Goal: Contribute content: Contribute content

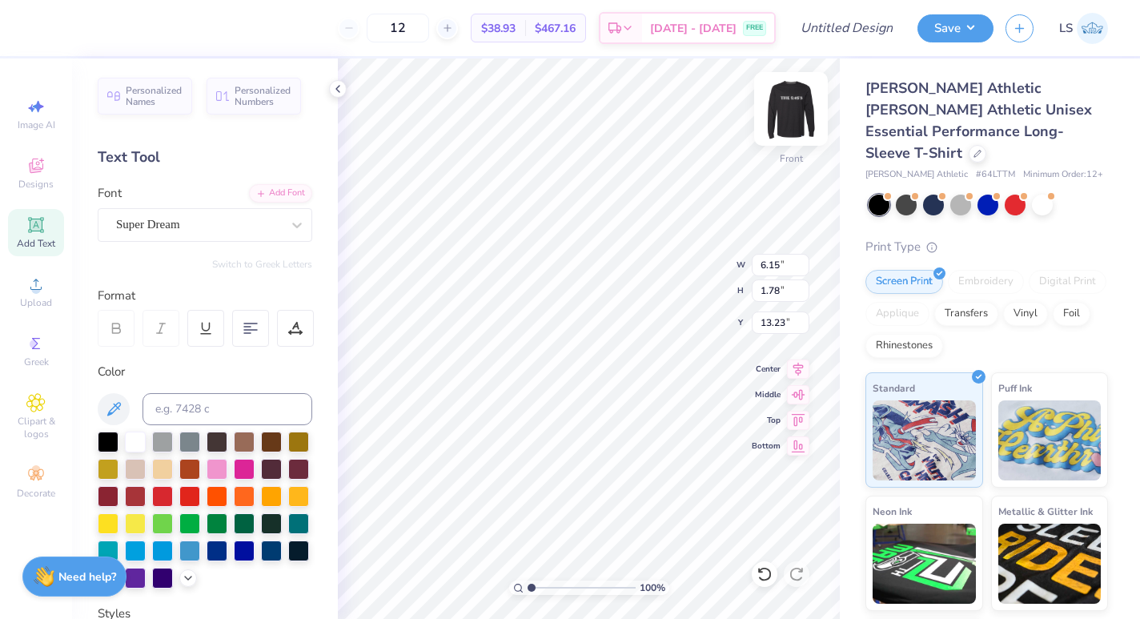
click at [799, 102] on img at bounding box center [791, 109] width 64 height 64
click at [785, 111] on img at bounding box center [791, 109] width 64 height 64
click at [790, 126] on img at bounding box center [791, 109] width 64 height 64
click at [779, 118] on img at bounding box center [791, 109] width 64 height 64
click at [256, 224] on div "Super Dream" at bounding box center [198, 224] width 168 height 25
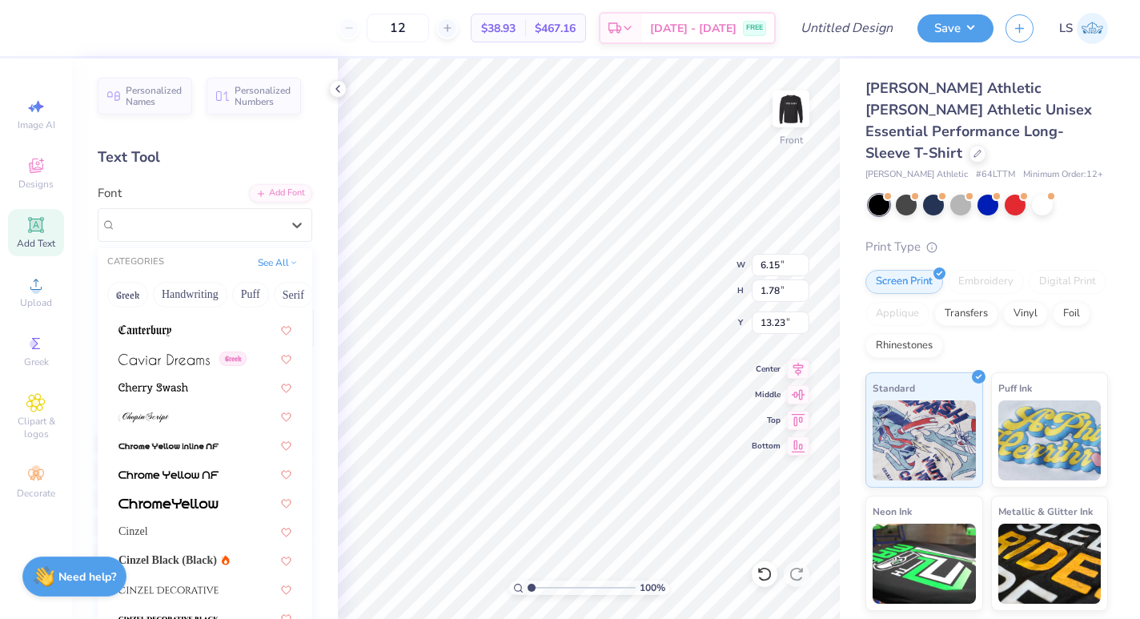
scroll to position [1832, 0]
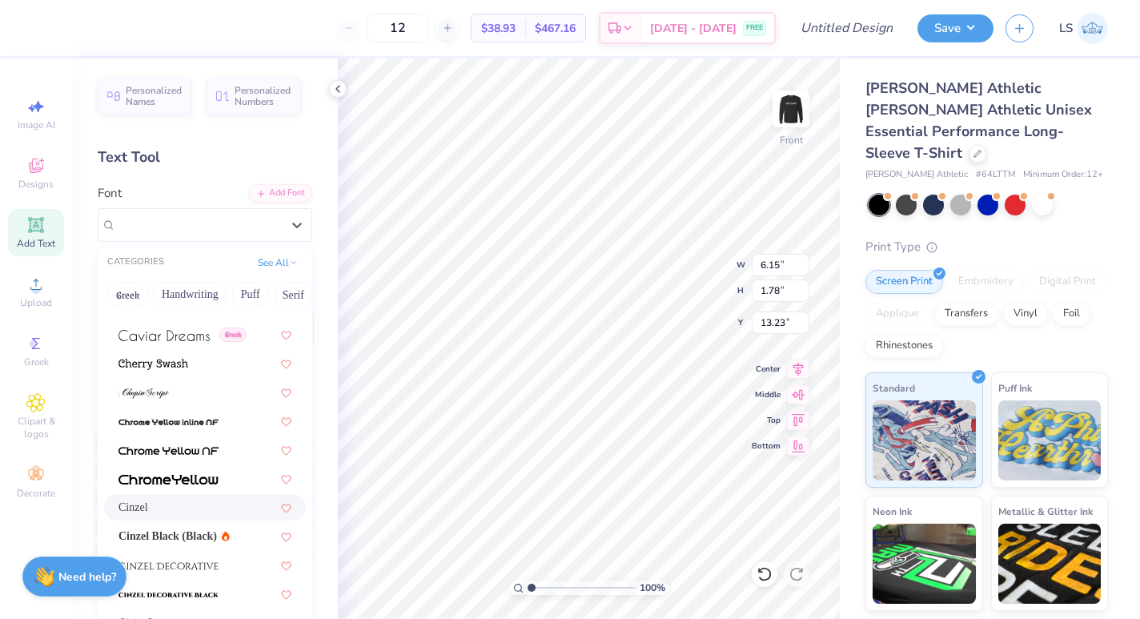
click at [202, 507] on div "Cinzel" at bounding box center [204, 507] width 173 height 17
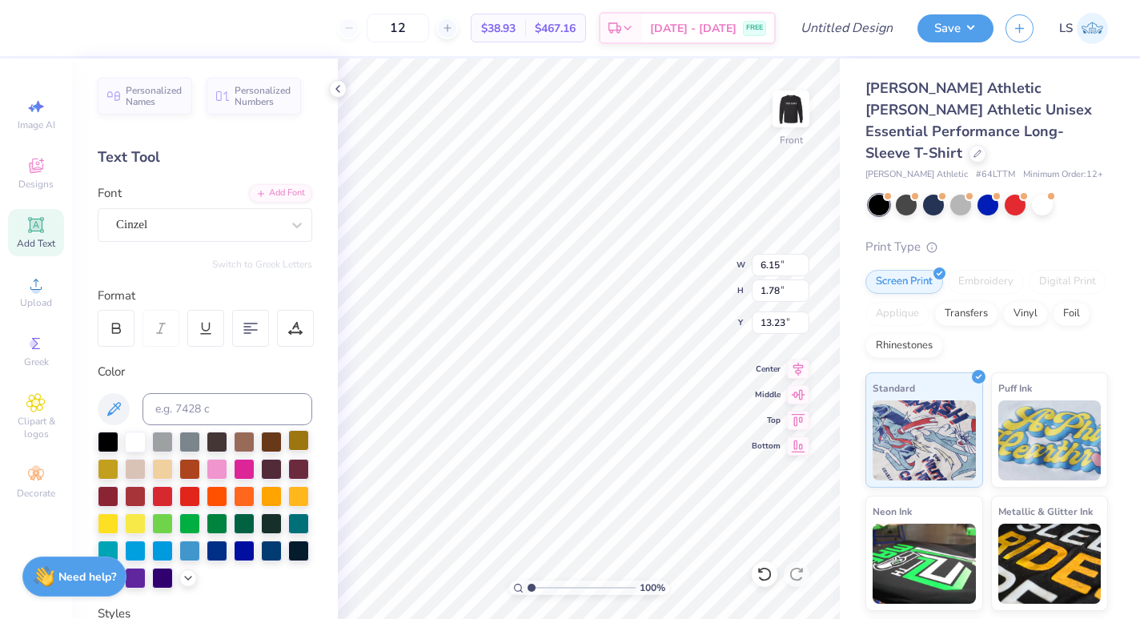
scroll to position [0, 6]
type textarea "MOMS ON THE RUN"
click at [127, 326] on div at bounding box center [116, 328] width 37 height 37
type input "4.70"
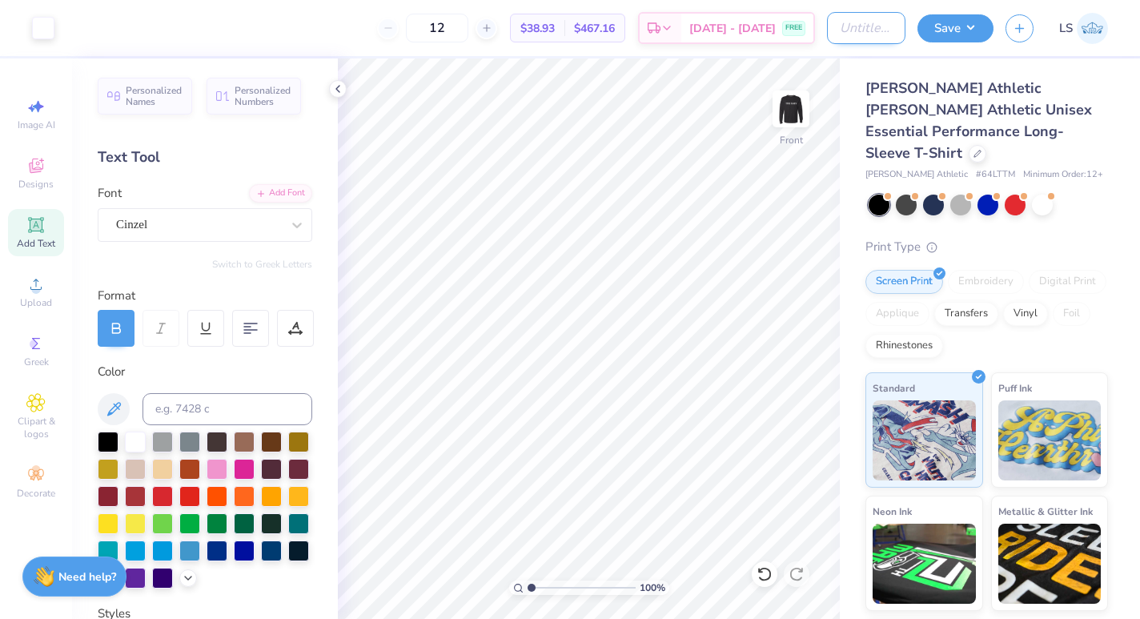
click at [838, 39] on input "Design Title" at bounding box center [866, 28] width 78 height 32
type input "5:45s!!"
click at [957, 29] on button "Save" at bounding box center [955, 26] width 76 height 28
click at [936, 30] on button "Save" at bounding box center [955, 26] width 76 height 28
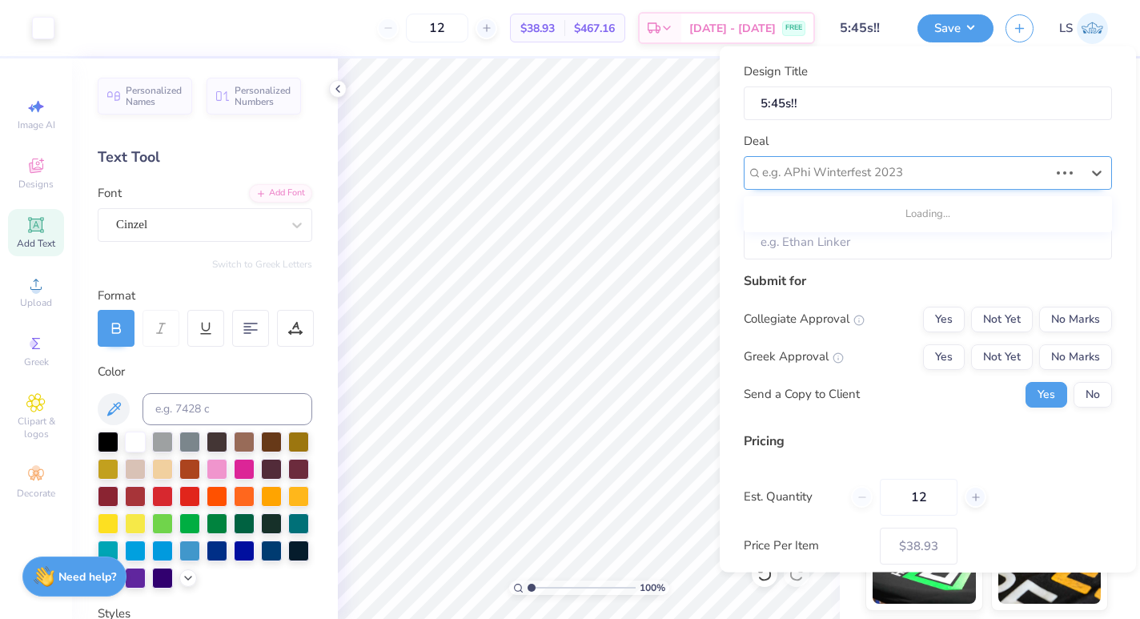
click at [819, 174] on div at bounding box center [905, 173] width 287 height 22
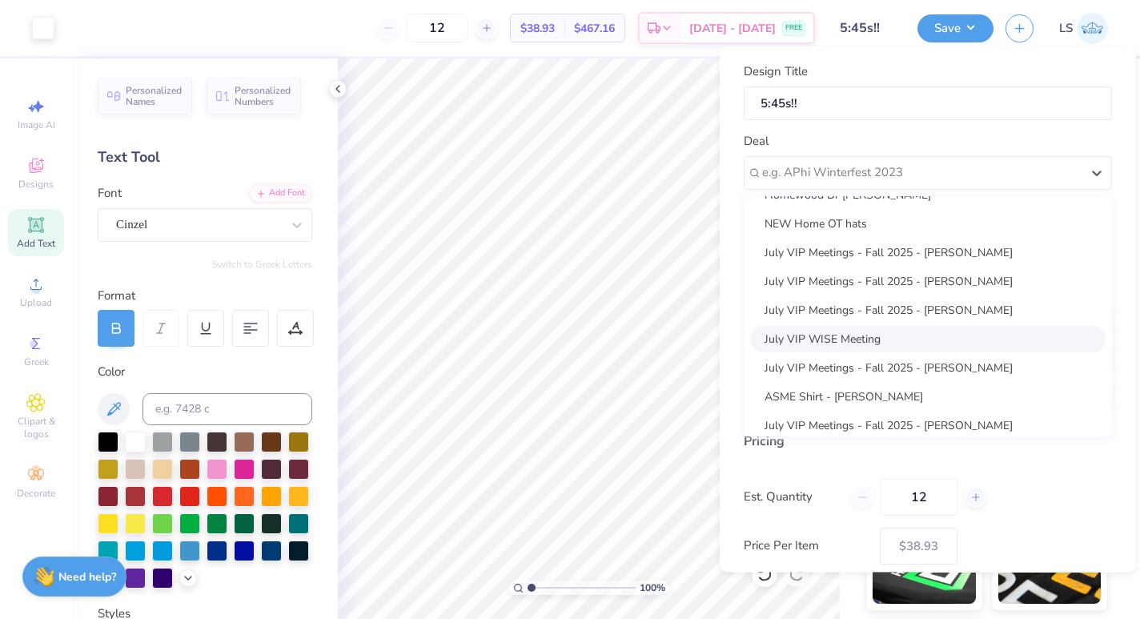
scroll to position [0, 0]
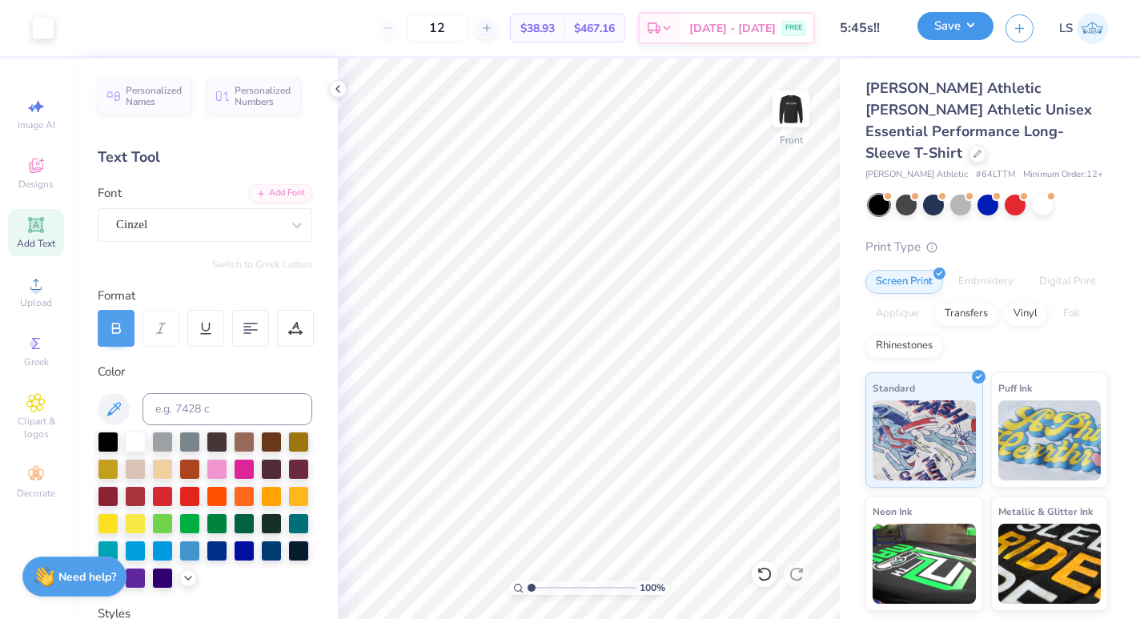
click at [951, 35] on button "Save" at bounding box center [955, 26] width 76 height 28
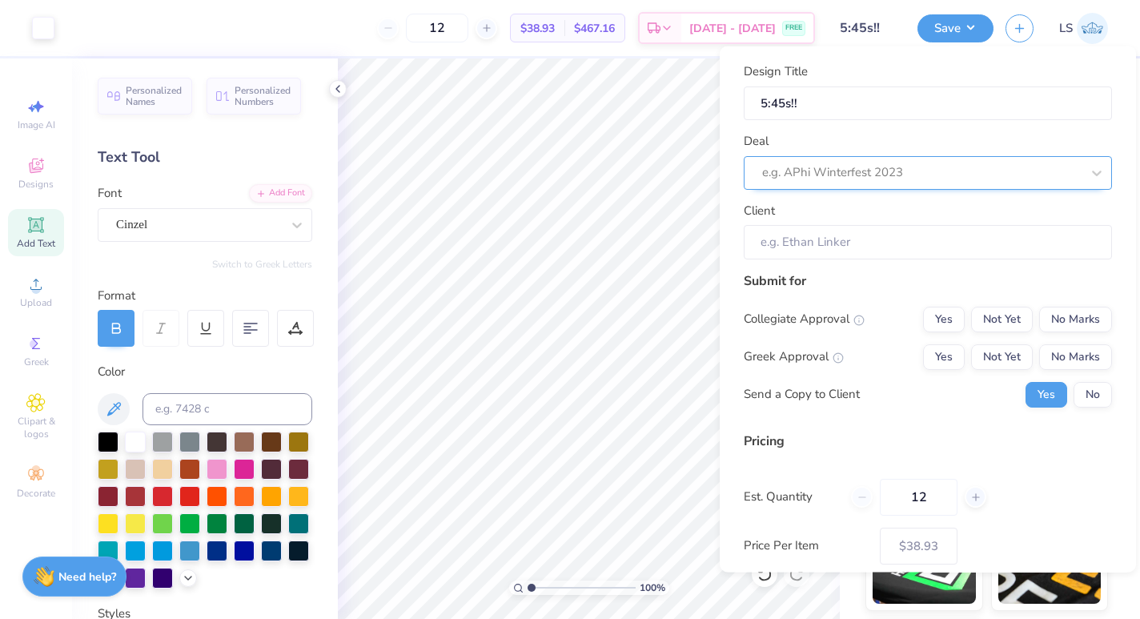
click at [954, 182] on div at bounding box center [921, 173] width 319 height 22
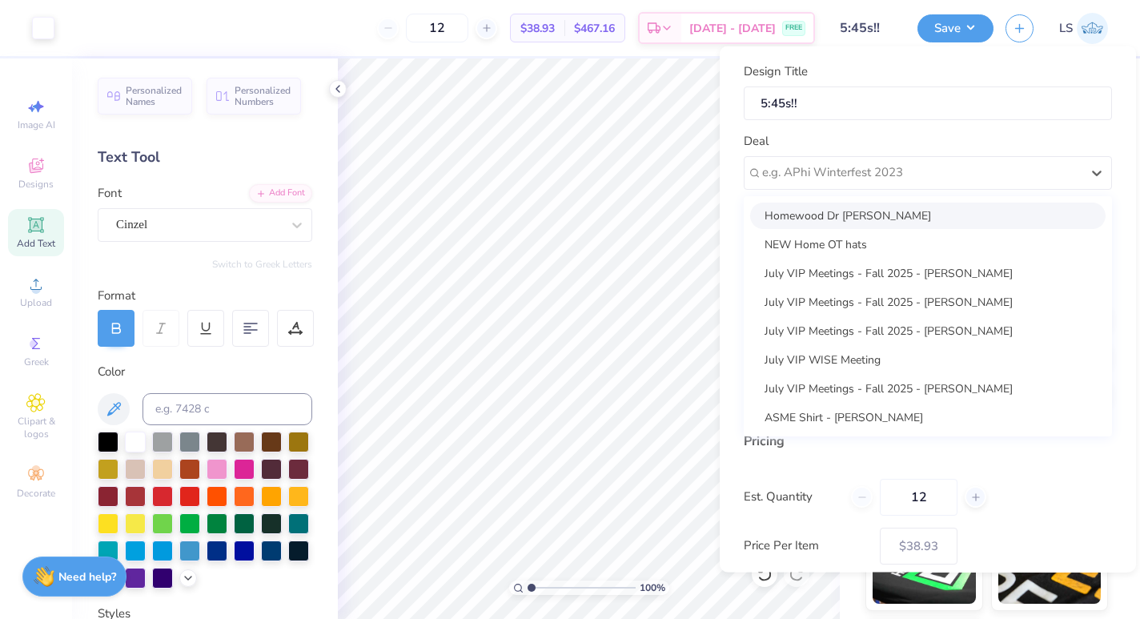
click at [914, 130] on div "Design Title 5:45s!! Deal option Homewood Dr [PERSON_NAME] focused, 1 of 21. 21…" at bounding box center [927, 160] width 368 height 197
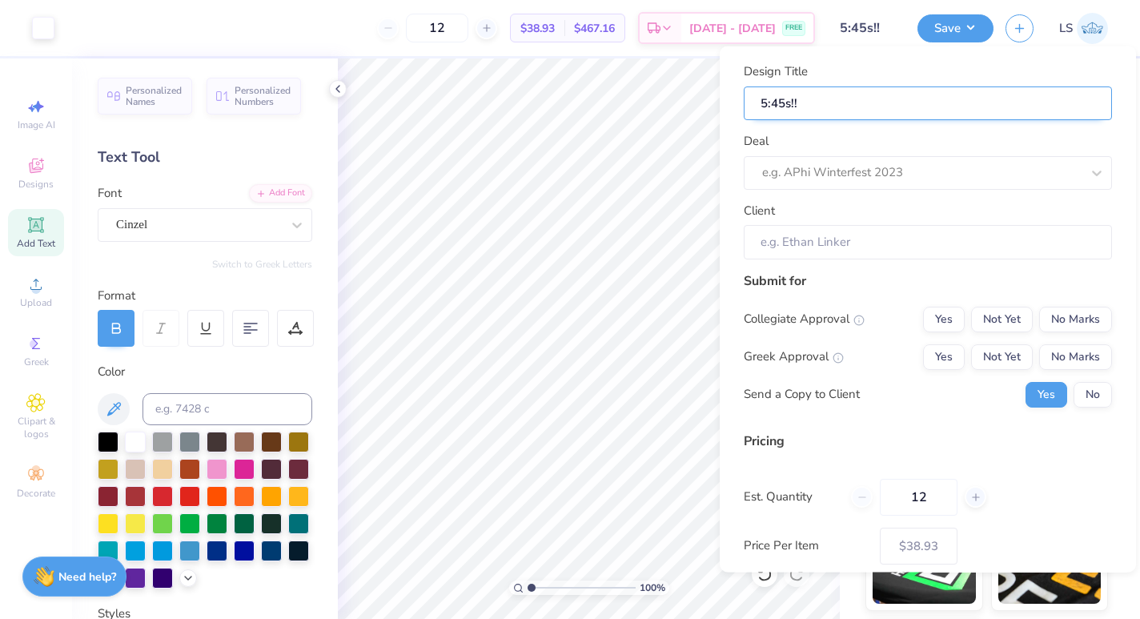
click at [940, 95] on input "5:45s!!" at bounding box center [927, 103] width 368 height 34
click at [945, 31] on button "Save" at bounding box center [955, 26] width 76 height 28
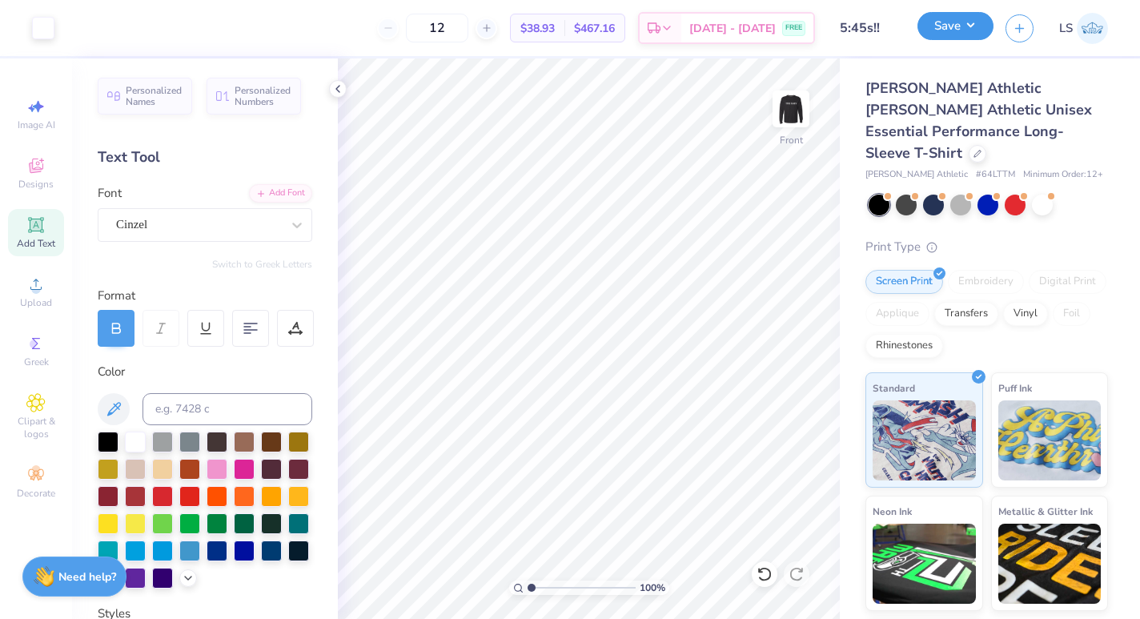
click at [939, 27] on button "Save" at bounding box center [955, 26] width 76 height 28
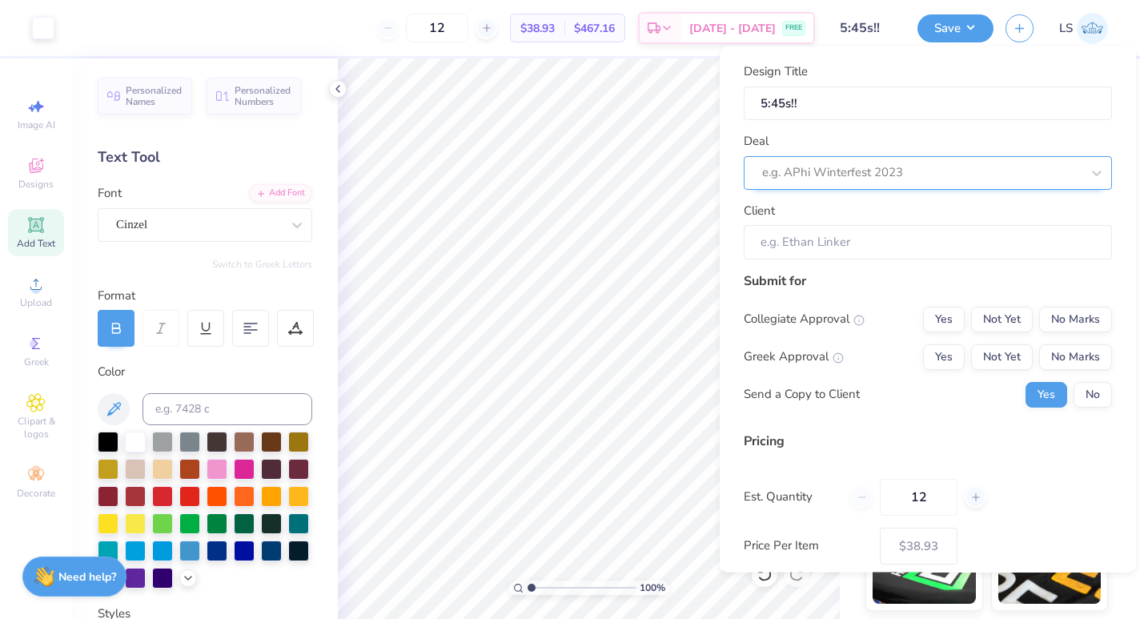
click at [900, 169] on div at bounding box center [921, 173] width 319 height 22
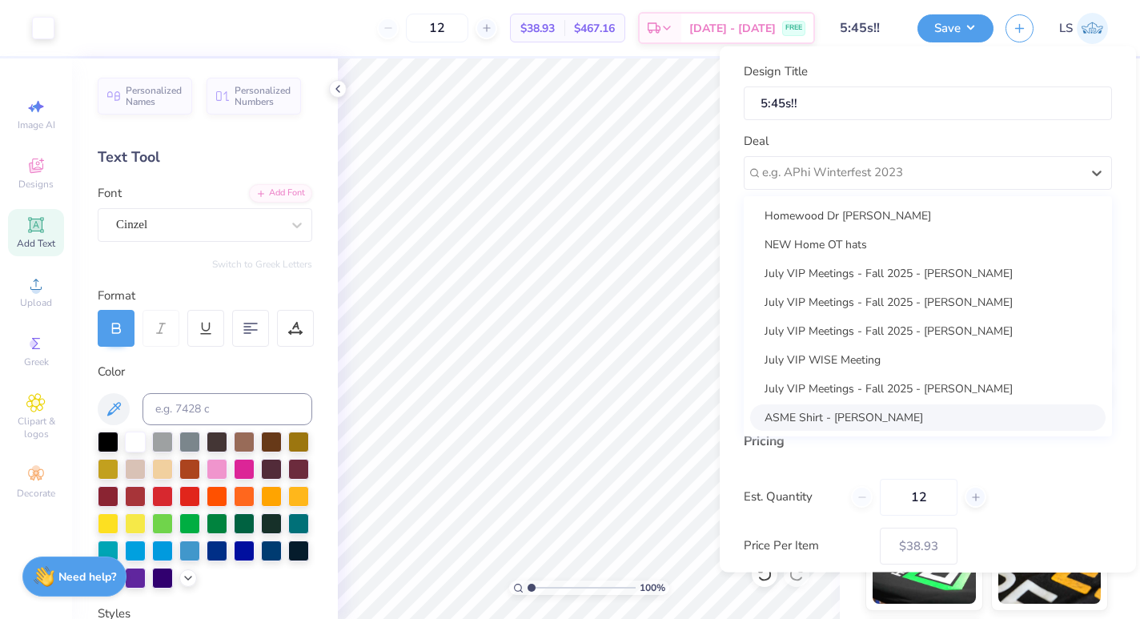
click at [1000, 467] on div "Pricing Est. Quantity 12 Price Per Item $38.93 Customers will see this price on…" at bounding box center [927, 510] width 368 height 159
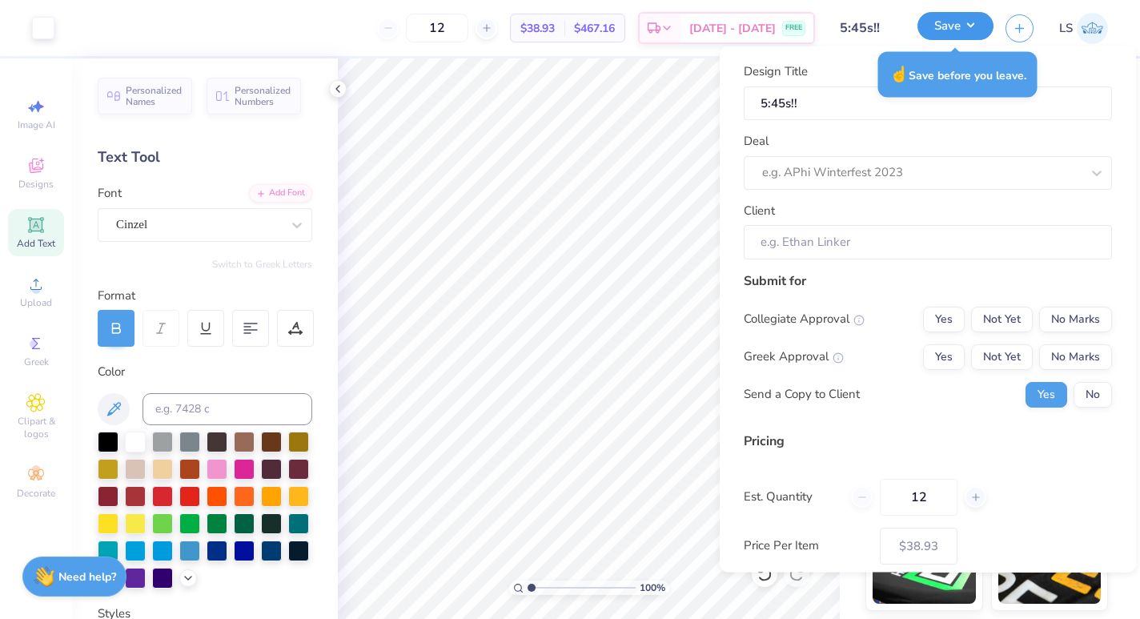
click at [940, 17] on button "Save" at bounding box center [955, 26] width 76 height 28
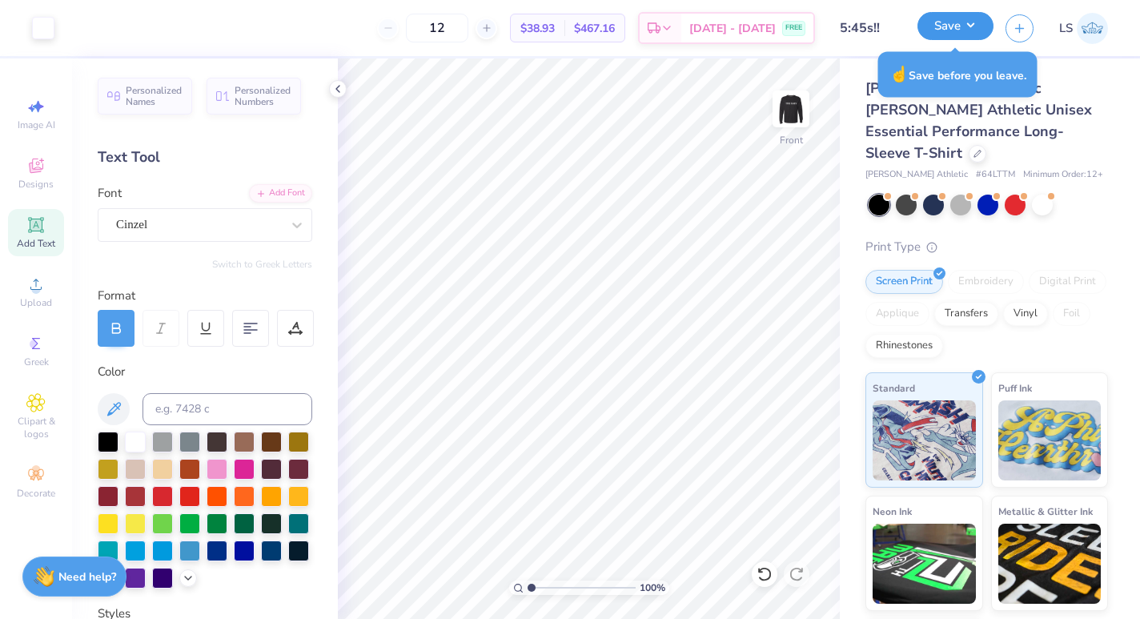
click at [940, 27] on button "Save" at bounding box center [955, 26] width 76 height 28
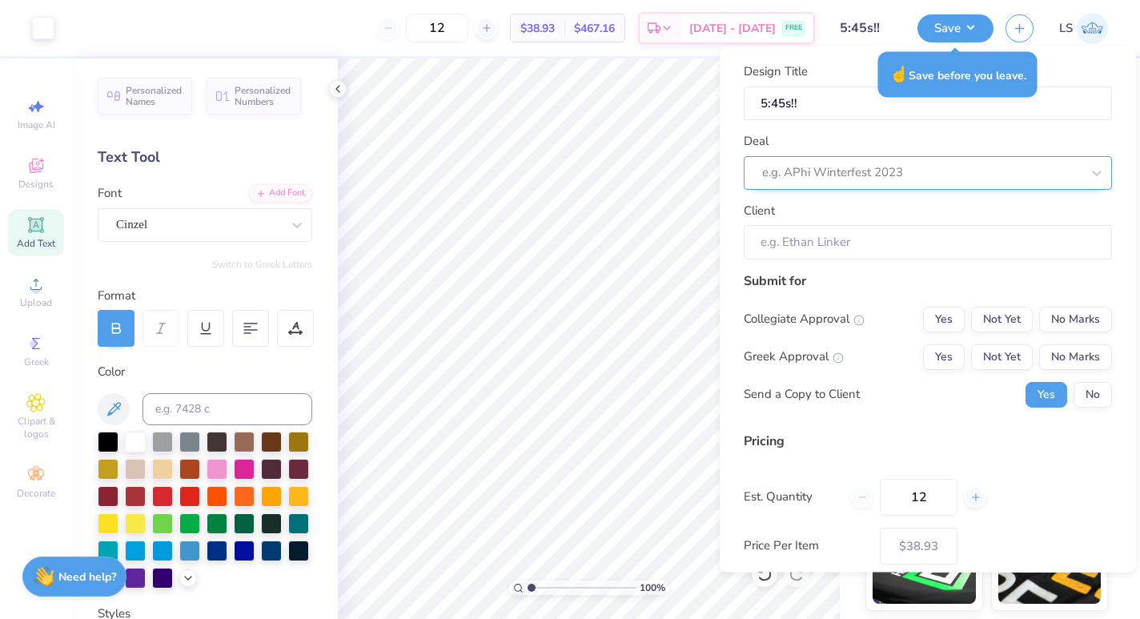
click at [880, 182] on div "e.g. APhi Winterfest 2023" at bounding box center [921, 172] width 322 height 25
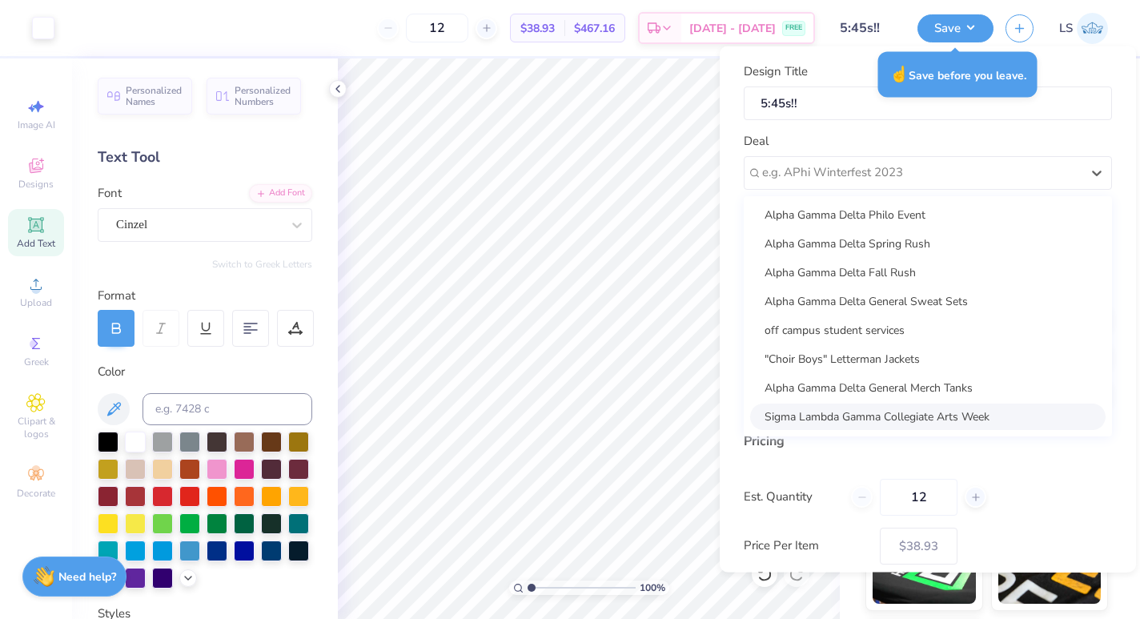
scroll to position [363, 0]
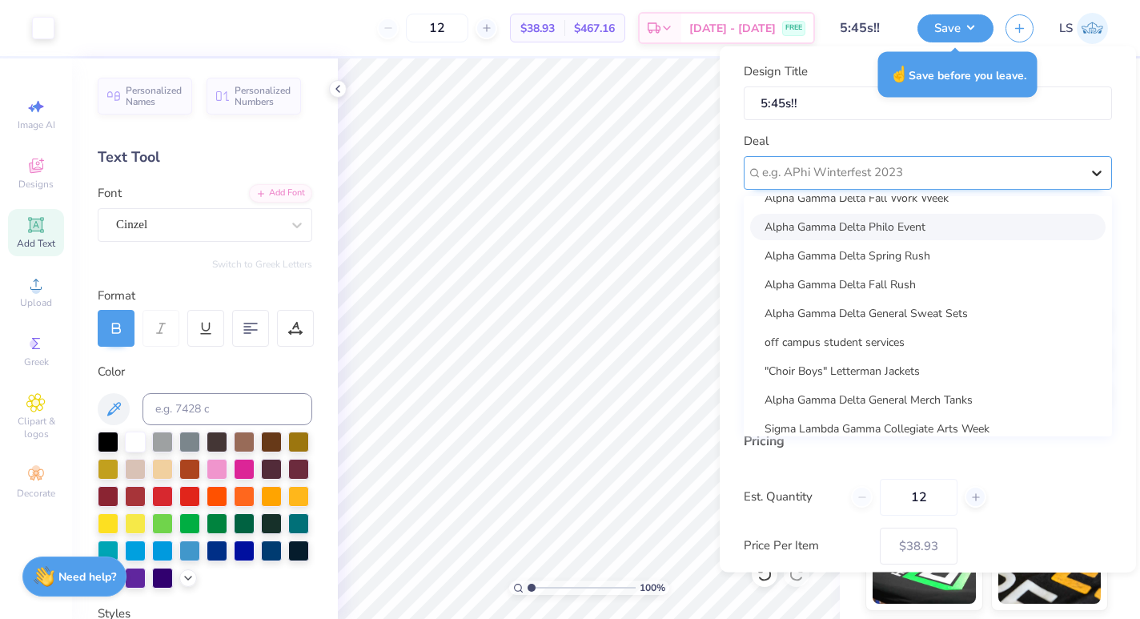
click at [1087, 171] on div at bounding box center [1096, 172] width 29 height 29
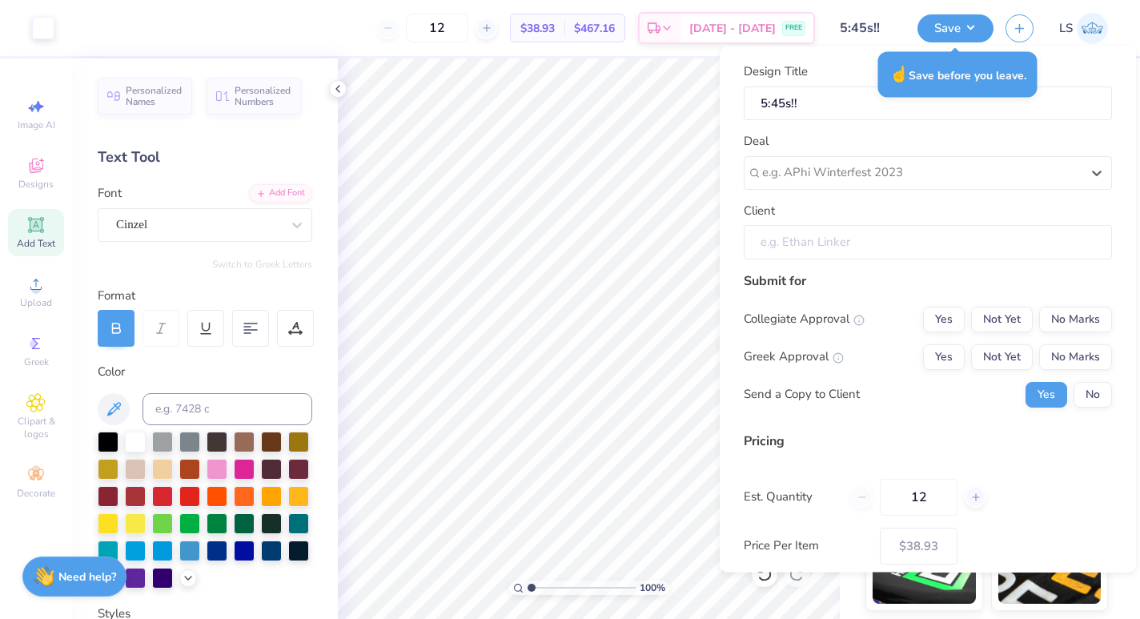
click at [1000, 235] on input "Client" at bounding box center [927, 242] width 368 height 34
click at [989, 249] on input "Client" at bounding box center [927, 242] width 368 height 34
click at [905, 288] on div "Submit for" at bounding box center [927, 279] width 368 height 19
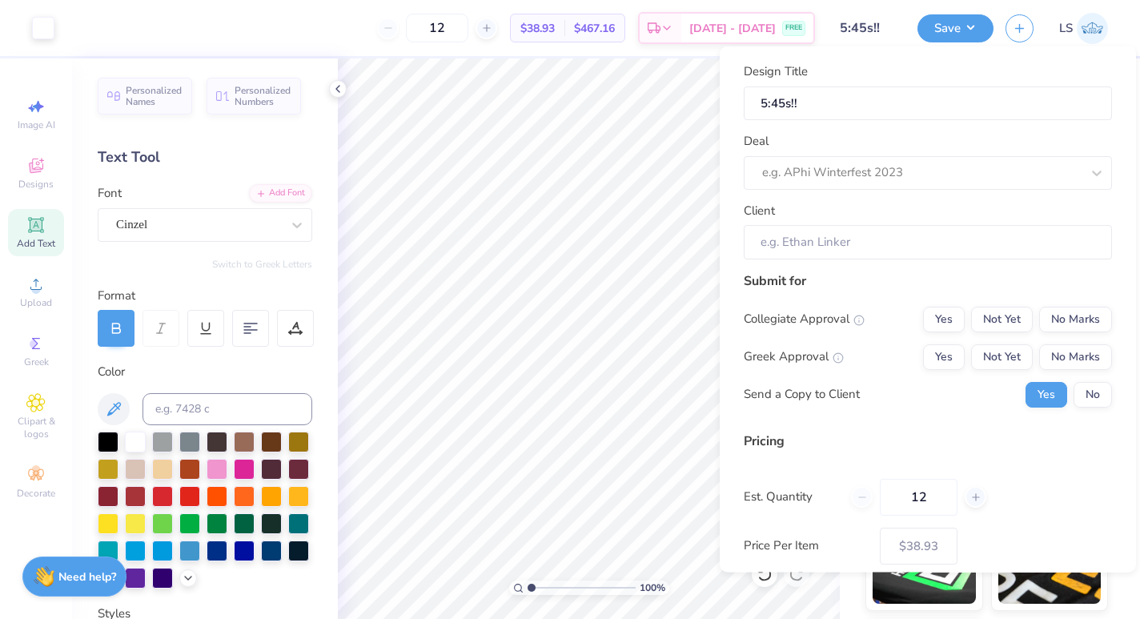
scroll to position [84, 0]
